Goal: Communication & Community: Ask a question

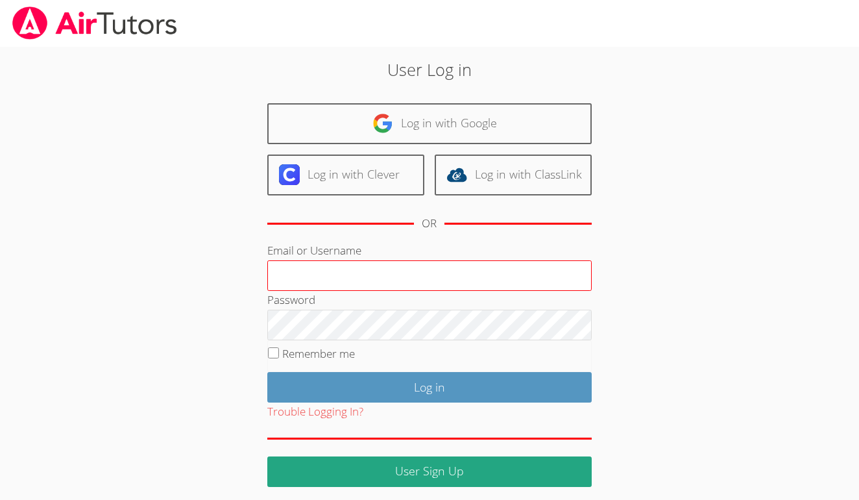
click at [364, 267] on input "Email or Username" at bounding box center [429, 275] width 325 height 31
type input "E"
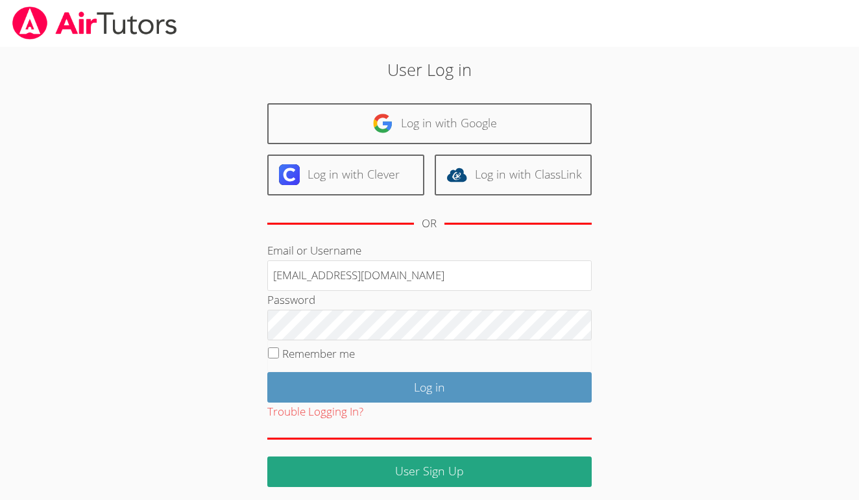
type input "ealbou@bhusd.com"
click at [646, 312] on div "User Log in Log in with Google Log in with Clever Log in with ClassLink OR Emai…" at bounding box center [430, 271] width 464 height 429
click at [273, 355] on input "Remember me" at bounding box center [273, 352] width 11 height 11
checkbox input "true"
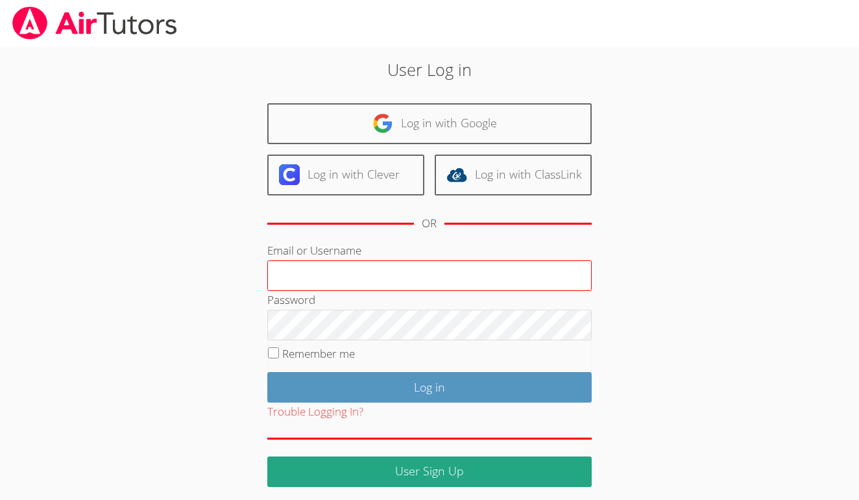
click at [326, 280] on input "Email or Username" at bounding box center [429, 275] width 325 height 31
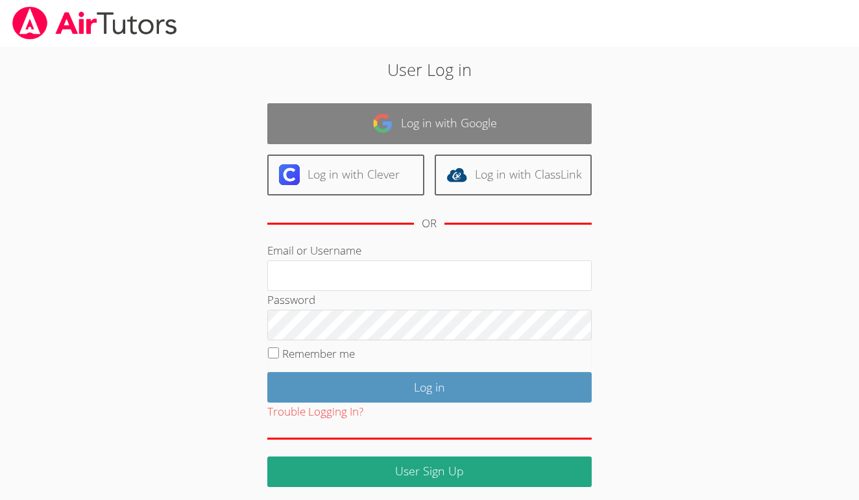
click at [424, 129] on link "Log in with Google" at bounding box center [429, 123] width 325 height 41
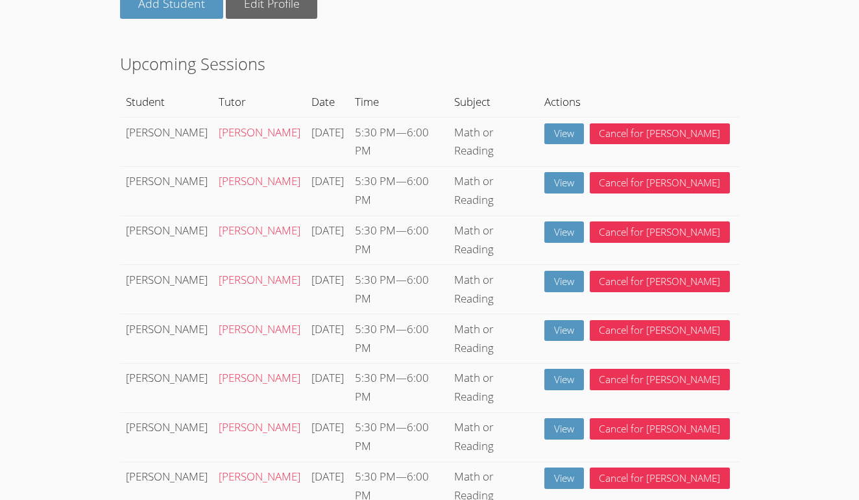
scroll to position [160, 0]
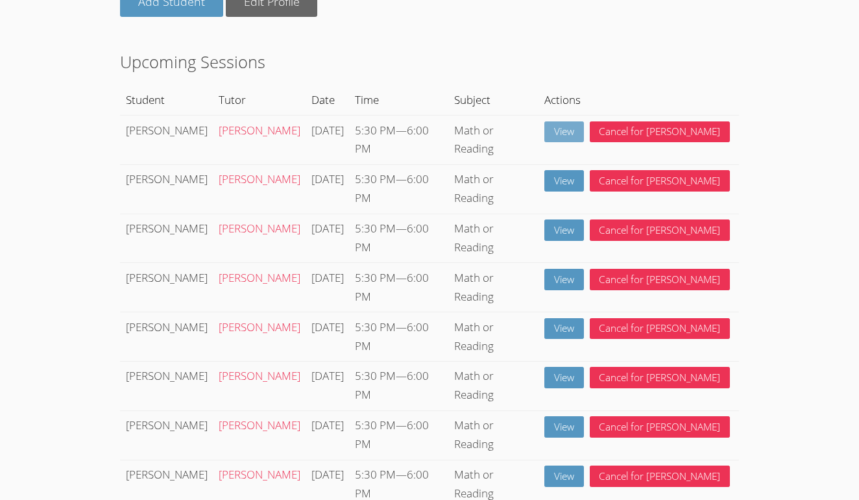
click at [584, 131] on link "View" at bounding box center [565, 131] width 40 height 21
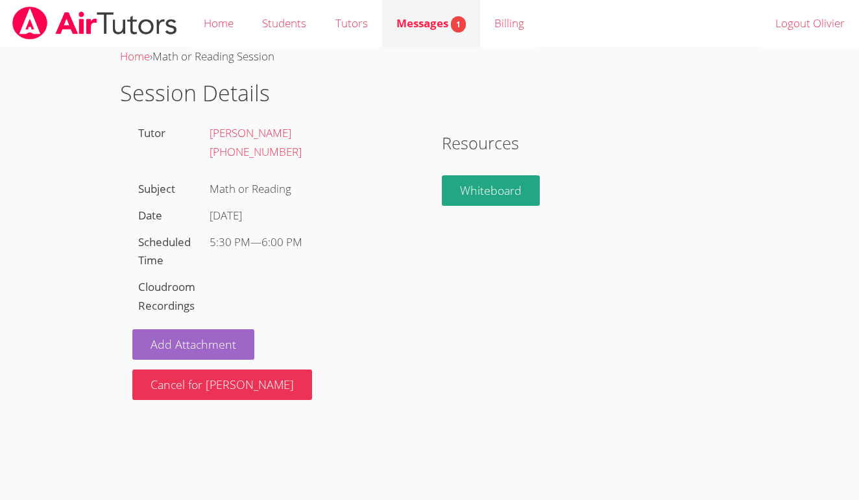
click at [443, 23] on span "Messages 1" at bounding box center [431, 23] width 69 height 15
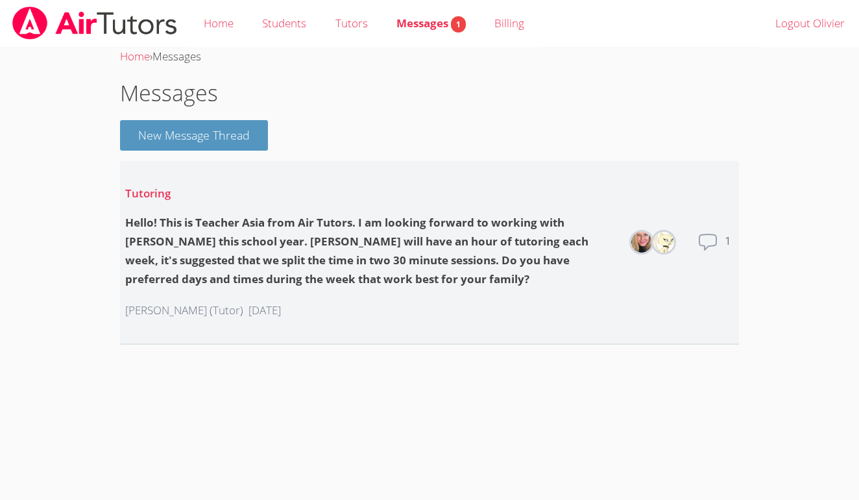
click at [639, 240] on img at bounding box center [642, 242] width 21 height 21
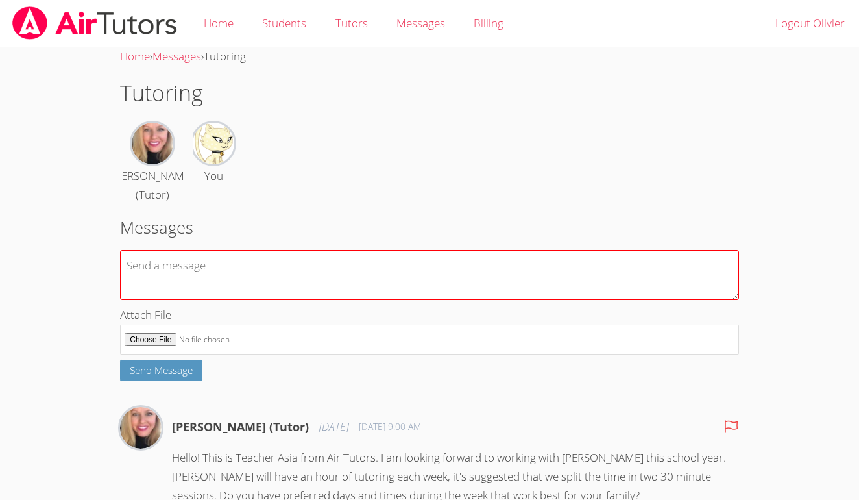
click at [386, 262] on textarea at bounding box center [429, 275] width 619 height 50
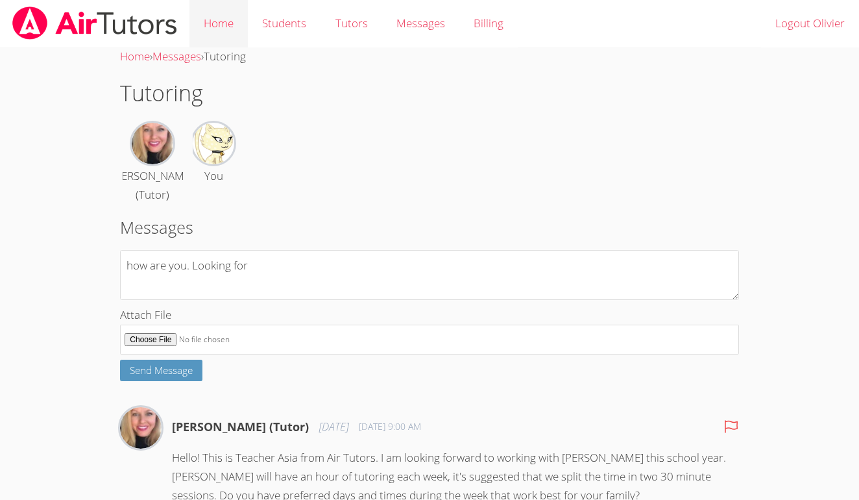
type textarea "how are you. Looking for"
click at [221, 27] on link "Home" at bounding box center [219, 23] width 58 height 47
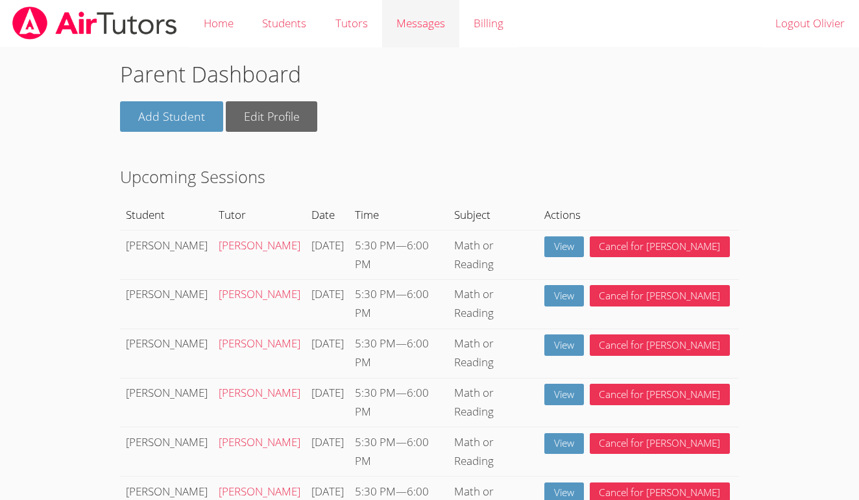
click at [446, 29] on link "Messages" at bounding box center [420, 23] width 77 height 47
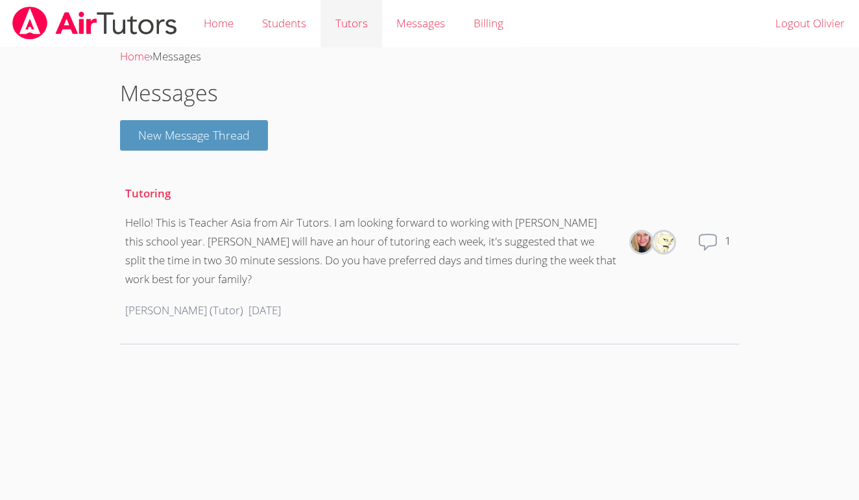
click at [350, 20] on link "Tutors" at bounding box center [351, 23] width 61 height 47
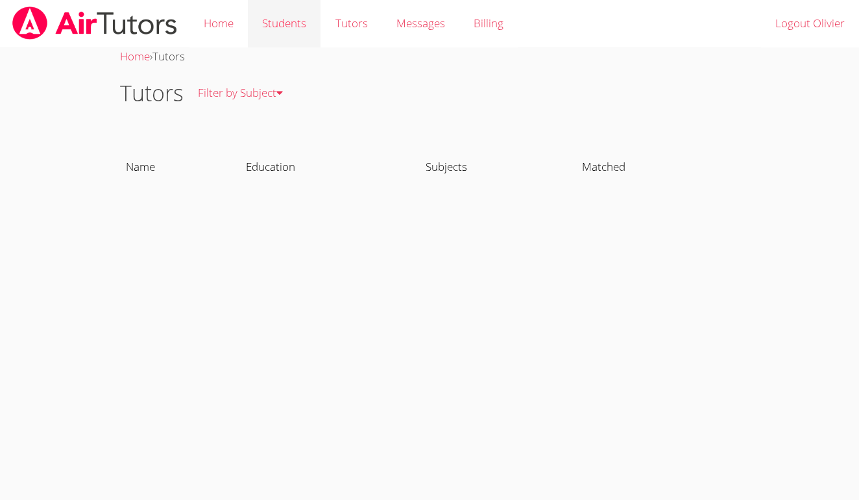
click at [279, 21] on link "Students" at bounding box center [284, 23] width 73 height 47
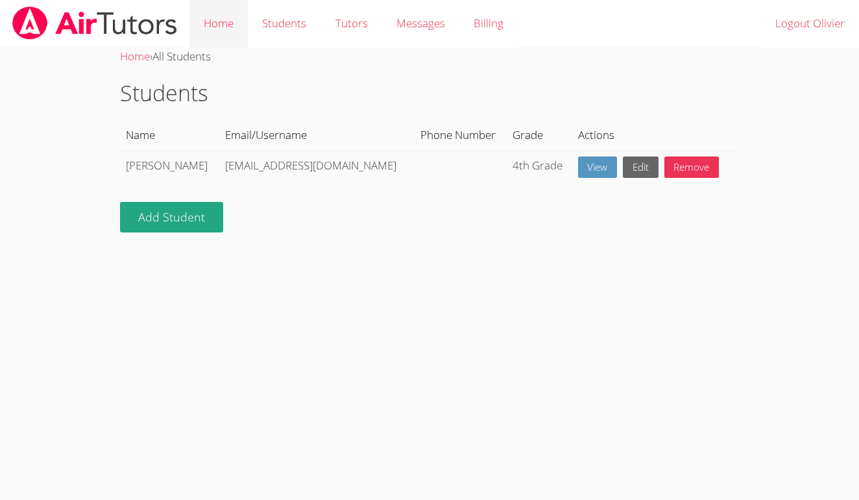
click at [225, 20] on link "Home" at bounding box center [219, 23] width 58 height 47
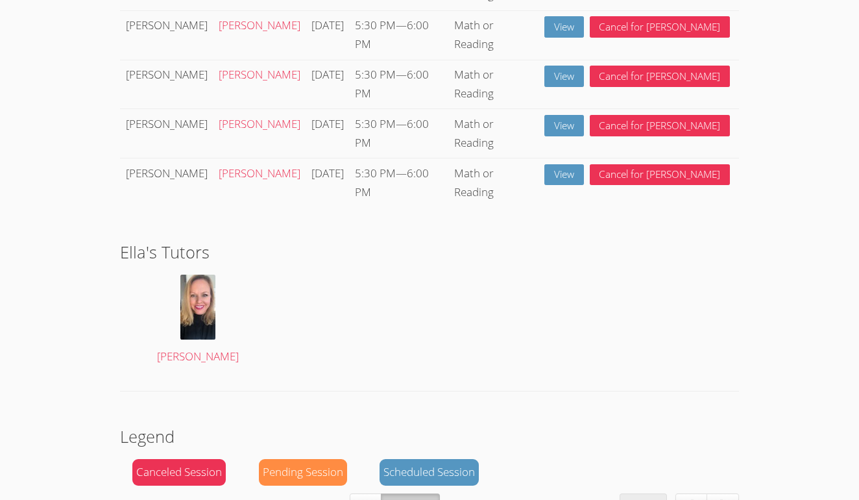
scroll to position [511, 0]
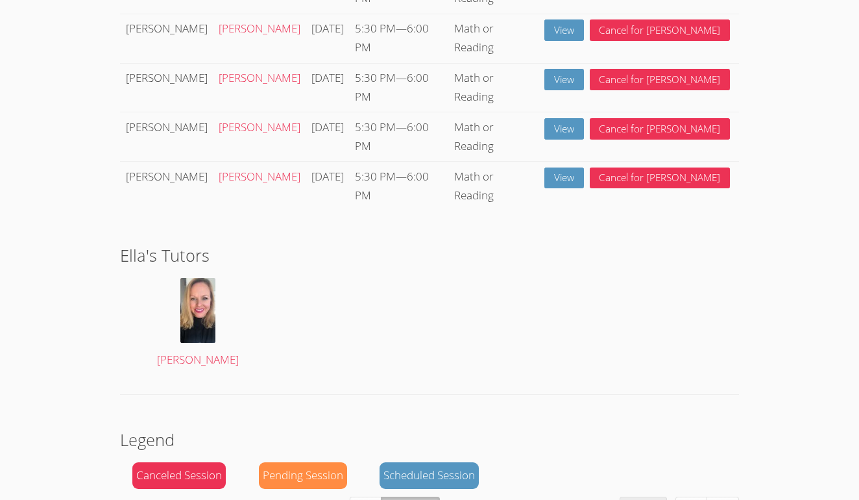
click at [750, 64] on div "Parent Dashboard Add Student Edit Profile Upcoming Sessions Student Tutor Date …" at bounding box center [430, 265] width 645 height 1459
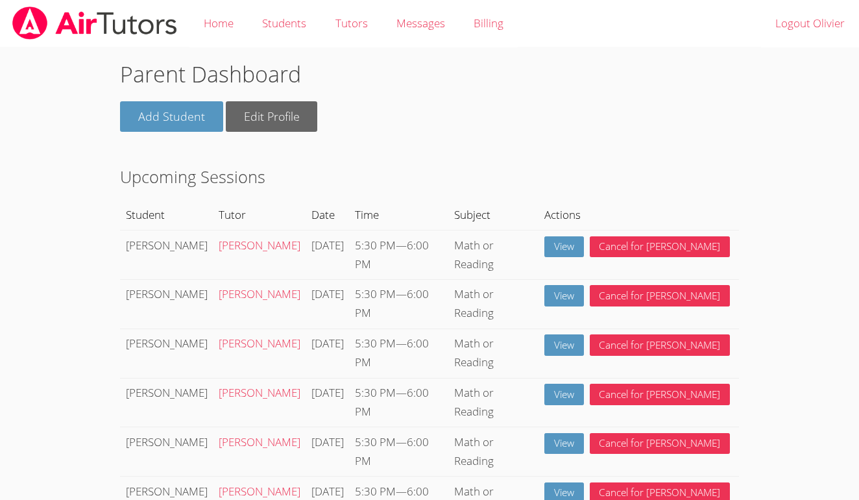
scroll to position [0, 0]
click at [584, 252] on link "View" at bounding box center [565, 246] width 40 height 21
